Goal: Task Accomplishment & Management: Use online tool/utility

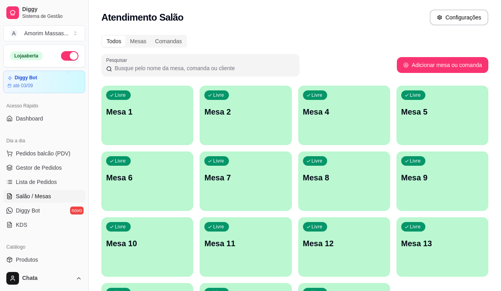
click at [69, 51] on button "button" at bounding box center [69, 56] width 17 height 10
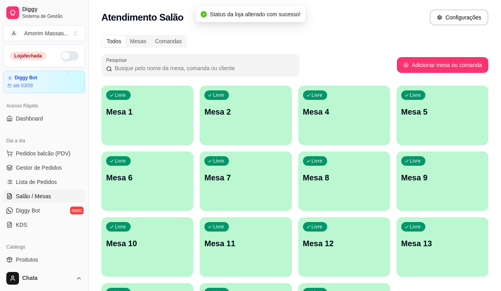
click at [67, 55] on button "button" at bounding box center [69, 56] width 17 height 10
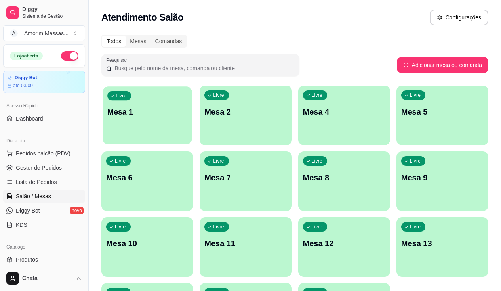
click at [132, 117] on p "Mesa 1" at bounding box center [147, 112] width 80 height 11
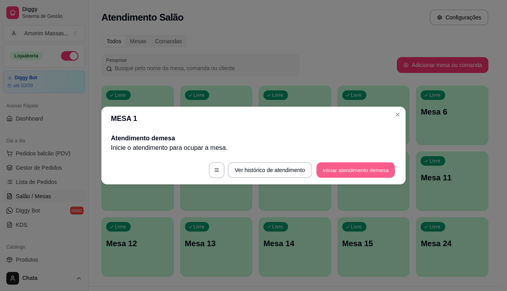
click at [356, 165] on button "Iniciar atendimento de mesa" at bounding box center [355, 169] width 78 height 15
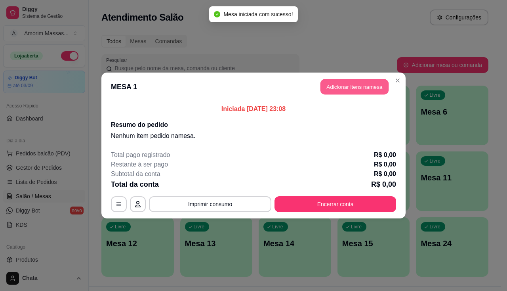
click at [335, 84] on button "Adicionar itens na mesa" at bounding box center [354, 86] width 68 height 15
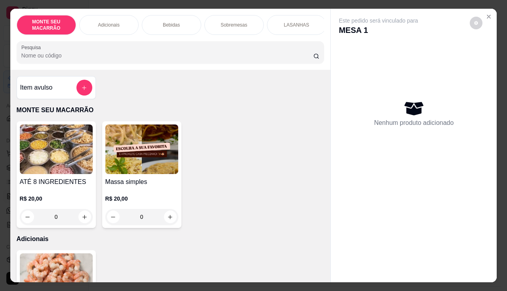
click at [130, 132] on img at bounding box center [141, 148] width 73 height 49
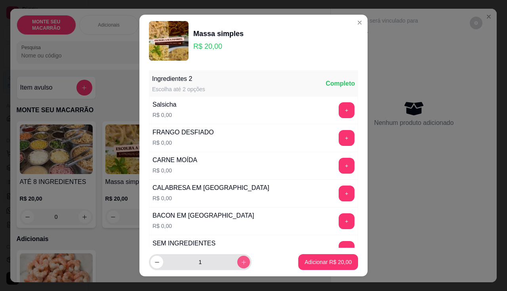
click at [237, 261] on button "increase-product-quantity" at bounding box center [243, 261] width 13 height 13
type input "2"
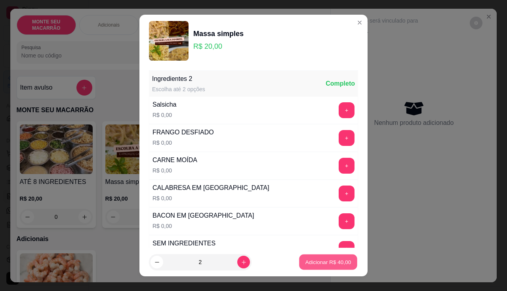
click at [319, 267] on button "Adicionar R$ 40,00" at bounding box center [328, 261] width 58 height 15
type input "2"
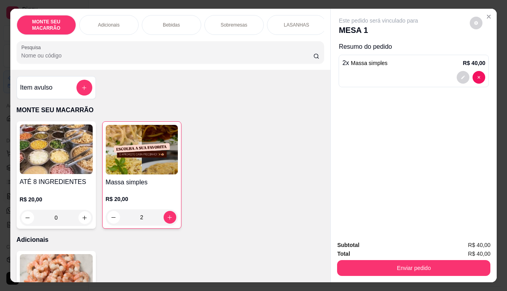
scroll to position [158, 0]
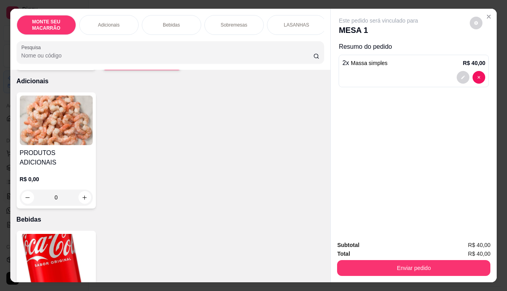
click at [46, 150] on div "PRODUTOS ADICIONAIS R$ 0,00 0" at bounding box center [56, 150] width 79 height 116
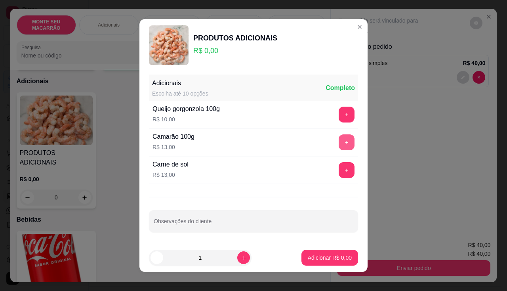
click at [339, 141] on button "+" at bounding box center [347, 142] width 16 height 16
click at [324, 255] on p "Adicionar R$ 13,00" at bounding box center [328, 257] width 47 height 8
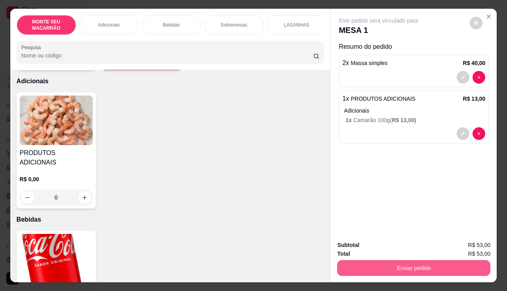
click at [413, 270] on button "Enviar pedido" at bounding box center [413, 268] width 153 height 16
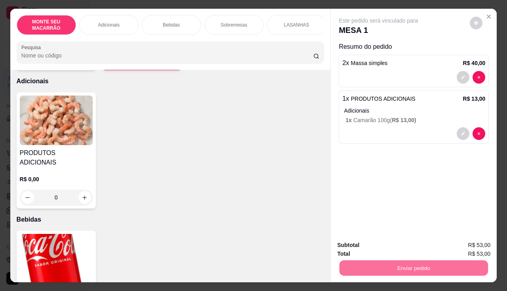
click at [451, 240] on button "Sim, quero registrar" at bounding box center [462, 245] width 57 height 15
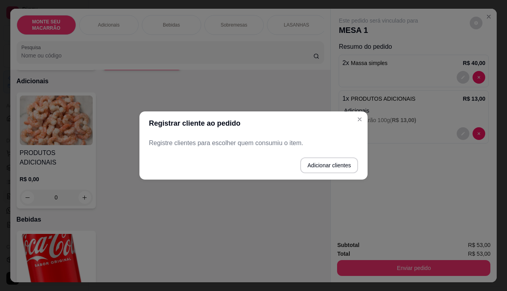
click at [173, 136] on div "Registre clientes para escolher quem consumiu o item." at bounding box center [253, 143] width 228 height 16
click at [337, 170] on button "Adicionar clientes" at bounding box center [329, 165] width 58 height 16
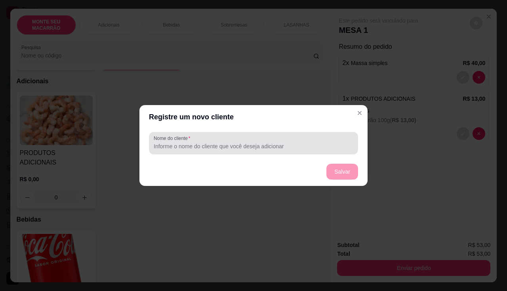
click at [167, 149] on input "Nome do cliente" at bounding box center [254, 146] width 200 height 8
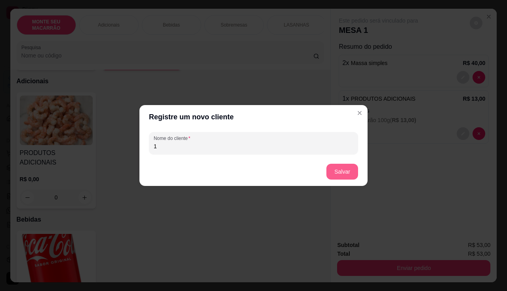
type input "1"
click at [346, 168] on button "Salvar" at bounding box center [342, 172] width 32 height 16
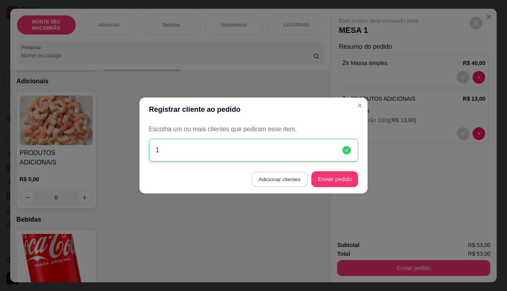
click at [286, 178] on button "Adicionar clientes" at bounding box center [279, 178] width 56 height 15
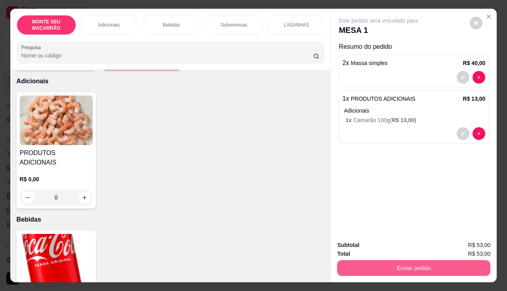
click at [405, 266] on button "Enviar pedido" at bounding box center [413, 268] width 153 height 16
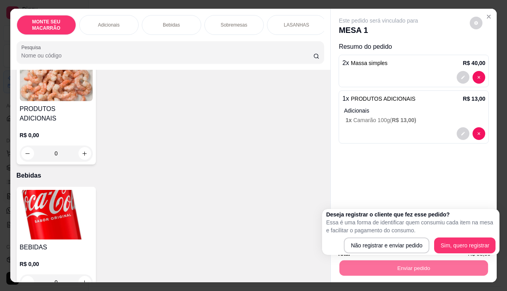
scroll to position [238, 0]
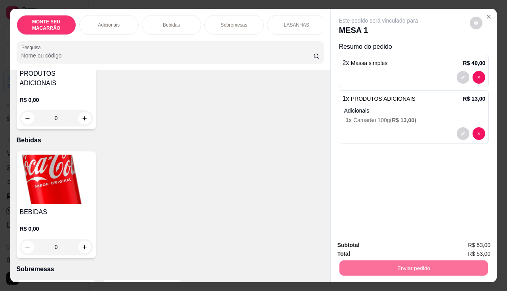
click at [60, 177] on img at bounding box center [56, 178] width 73 height 49
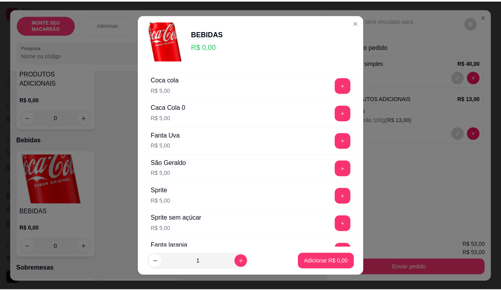
scroll to position [157, 0]
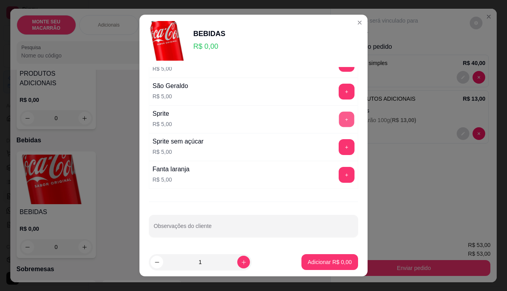
click at [339, 115] on button "+" at bounding box center [346, 118] width 15 height 15
click at [312, 262] on p "Adicionar R$ 5,00" at bounding box center [330, 262] width 44 height 8
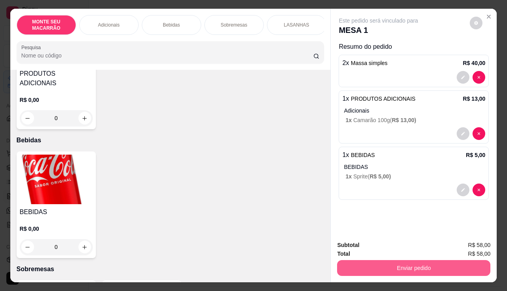
click at [442, 265] on button "Enviar pedido" at bounding box center [413, 268] width 153 height 16
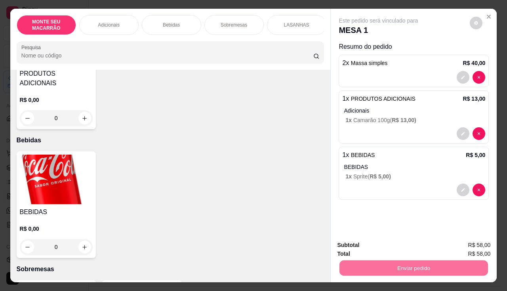
click at [467, 241] on button "Sim, quero registrar" at bounding box center [462, 245] width 57 height 15
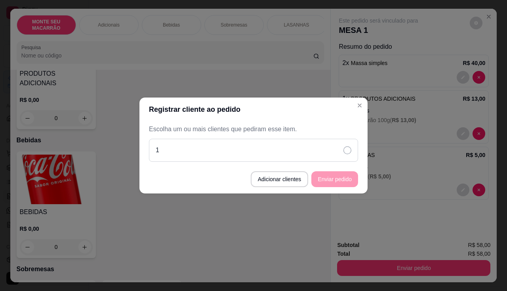
click at [344, 149] on icon at bounding box center [347, 150] width 8 height 8
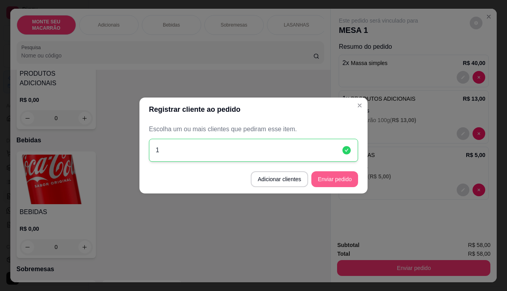
click at [339, 177] on button "Enviar pedido" at bounding box center [334, 179] width 47 height 16
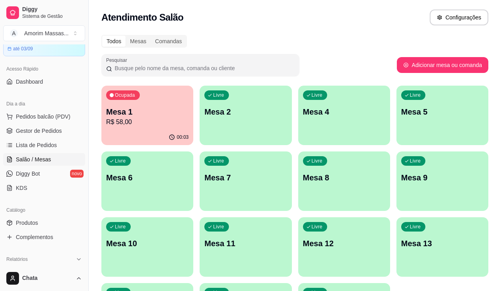
scroll to position [79, 0]
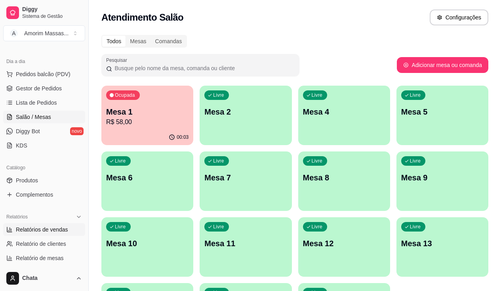
click at [51, 227] on span "Relatórios de vendas" at bounding box center [42, 229] width 52 height 8
select select "ALL"
select select "0"
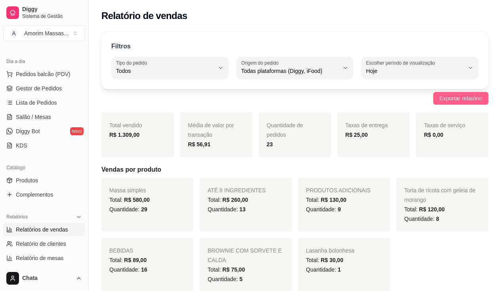
click at [466, 100] on span "Exportar relatório" at bounding box center [461, 98] width 42 height 9
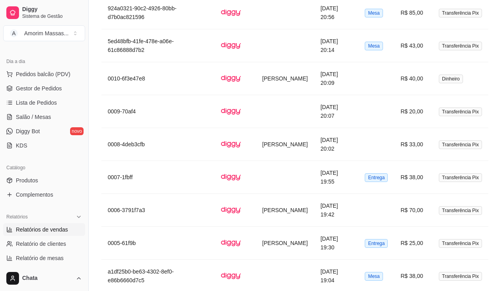
scroll to position [763, 0]
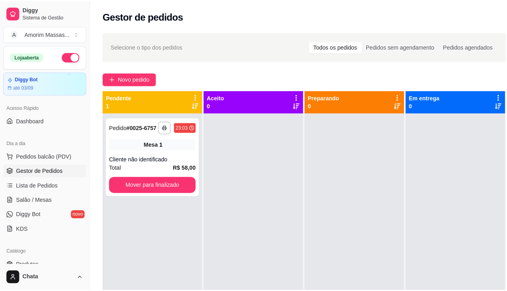
scroll to position [81, 0]
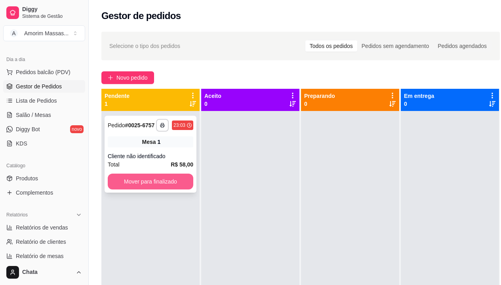
click at [187, 183] on button "Mover para finalizado" at bounding box center [151, 181] width 86 height 16
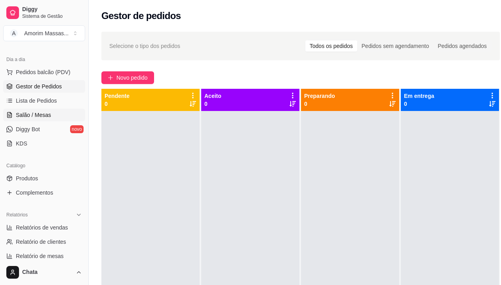
click at [27, 114] on span "Salão / Mesas" at bounding box center [33, 115] width 35 height 8
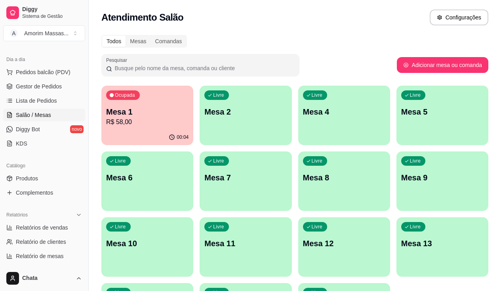
click at [154, 122] on p "R$ 58,00" at bounding box center [147, 122] width 82 height 10
